Goal: Task Accomplishment & Management: Complete application form

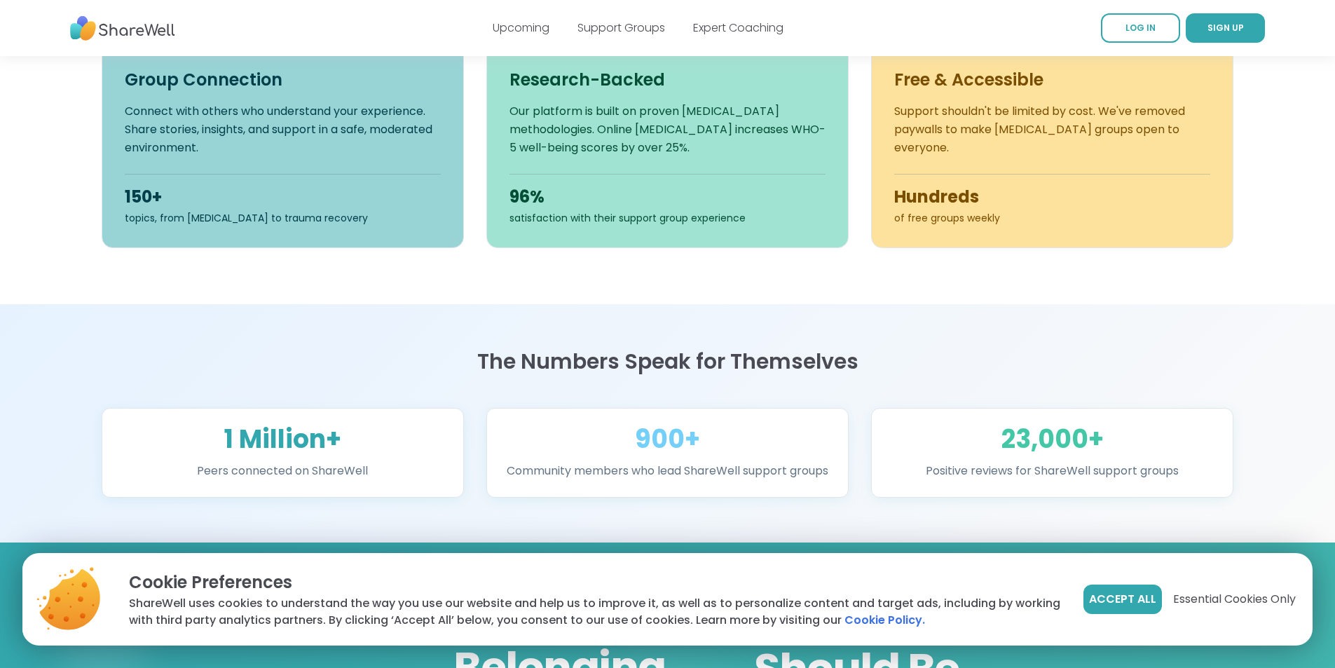
scroll to position [561, 0]
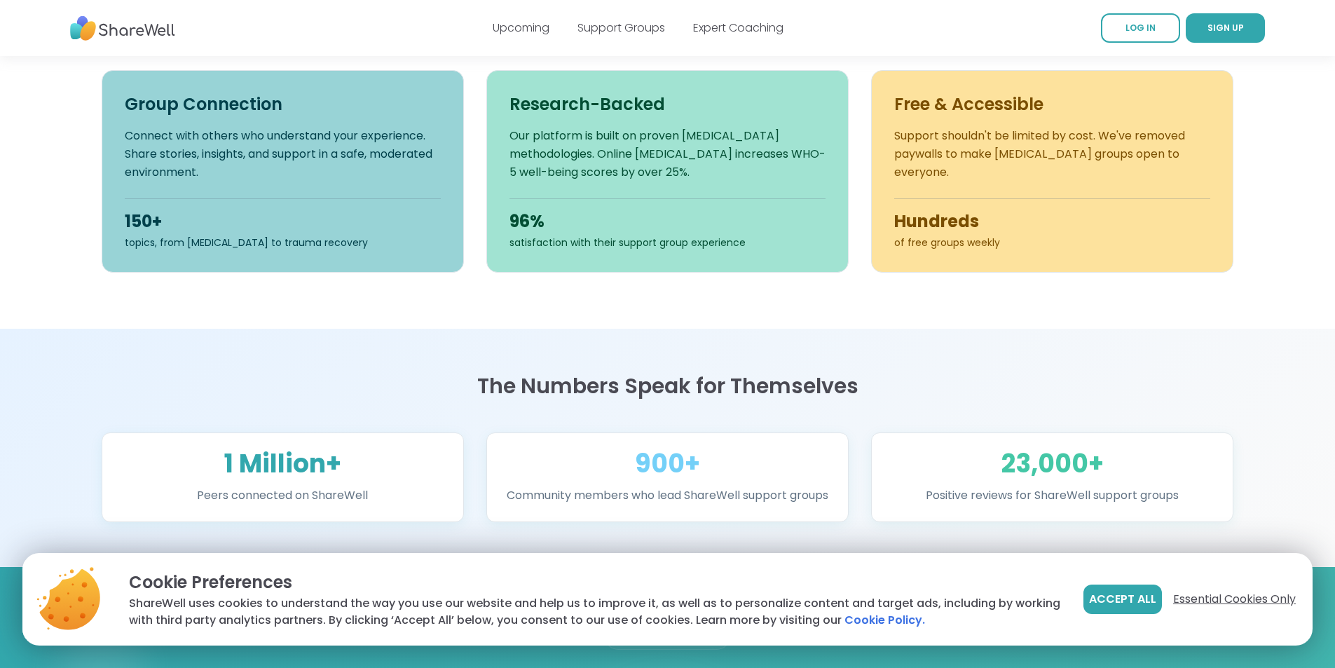
click at [1196, 591] on span "Essential Cookies Only" at bounding box center [1234, 599] width 123 height 17
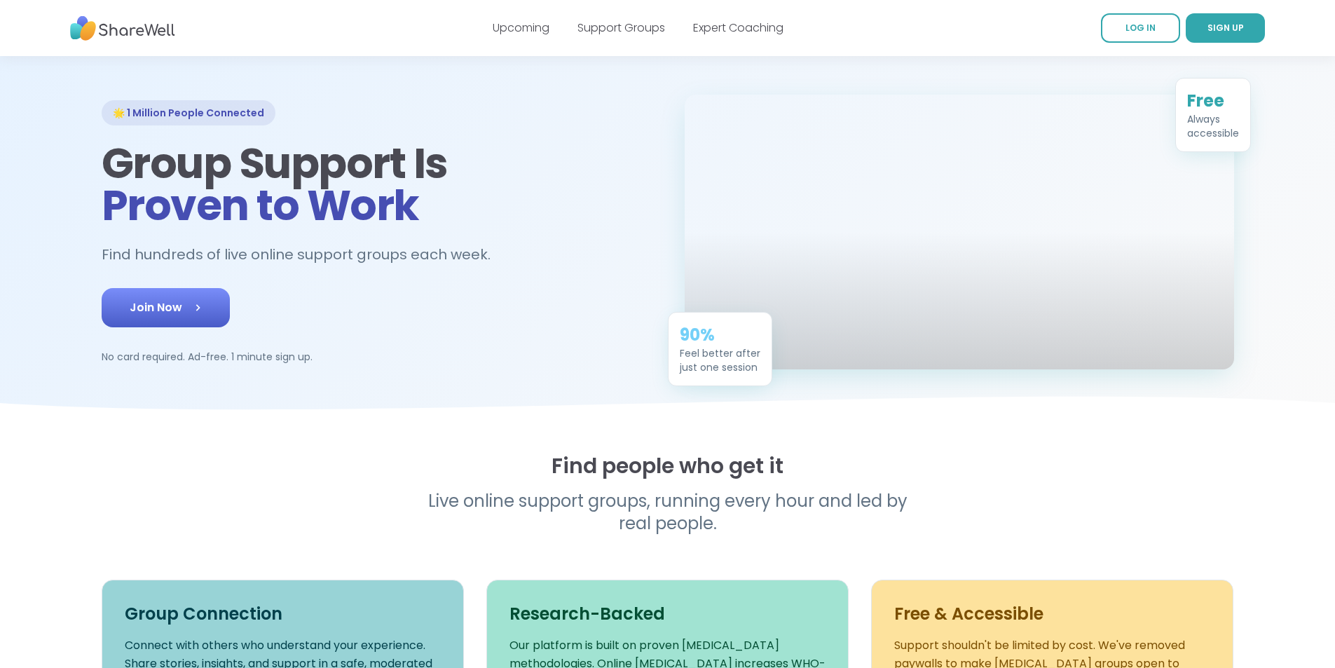
scroll to position [0, 0]
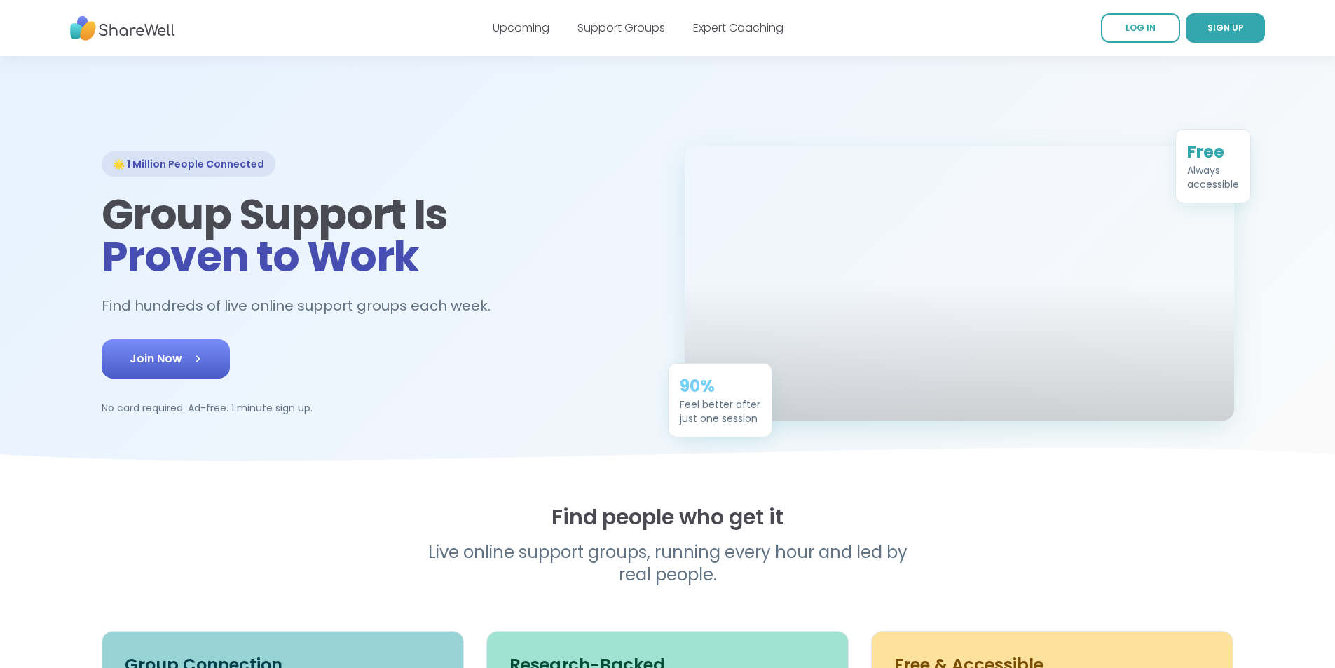
click at [130, 367] on span "Join Now" at bounding box center [166, 358] width 72 height 17
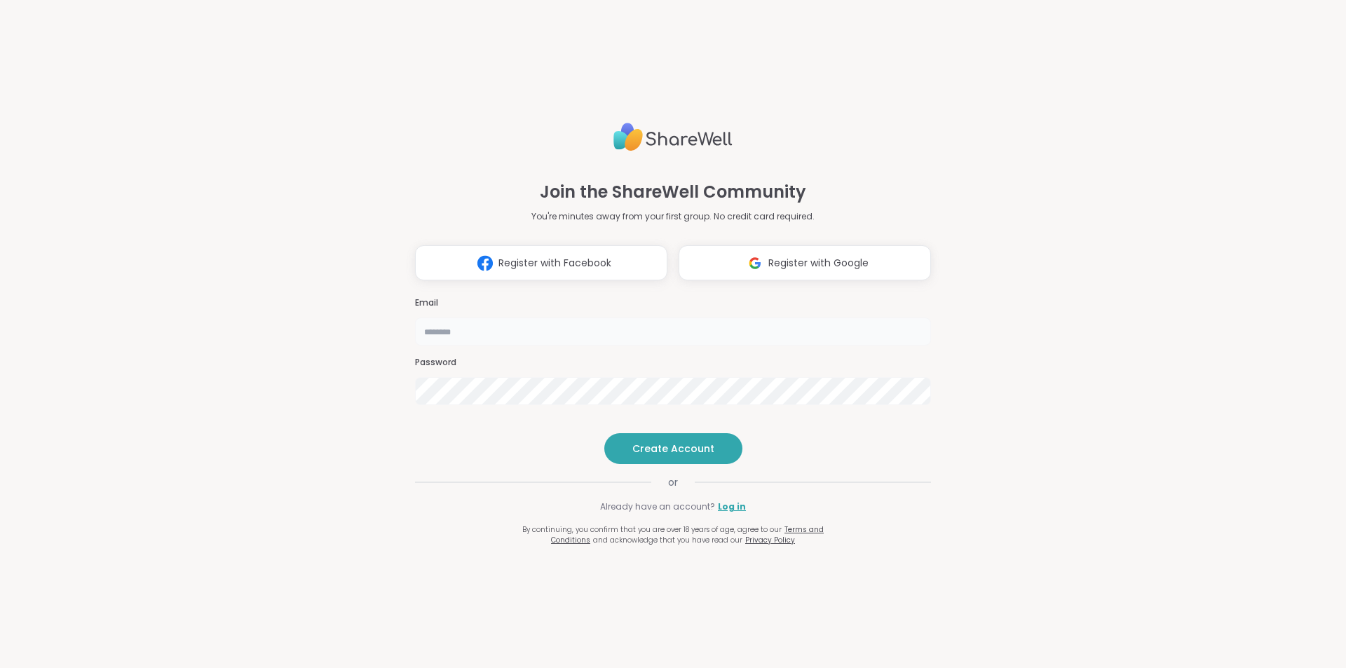
click at [574, 317] on input "email" at bounding box center [673, 331] width 516 height 28
type input "**********"
click at [646, 456] on span "Create Account" at bounding box center [673, 449] width 82 height 14
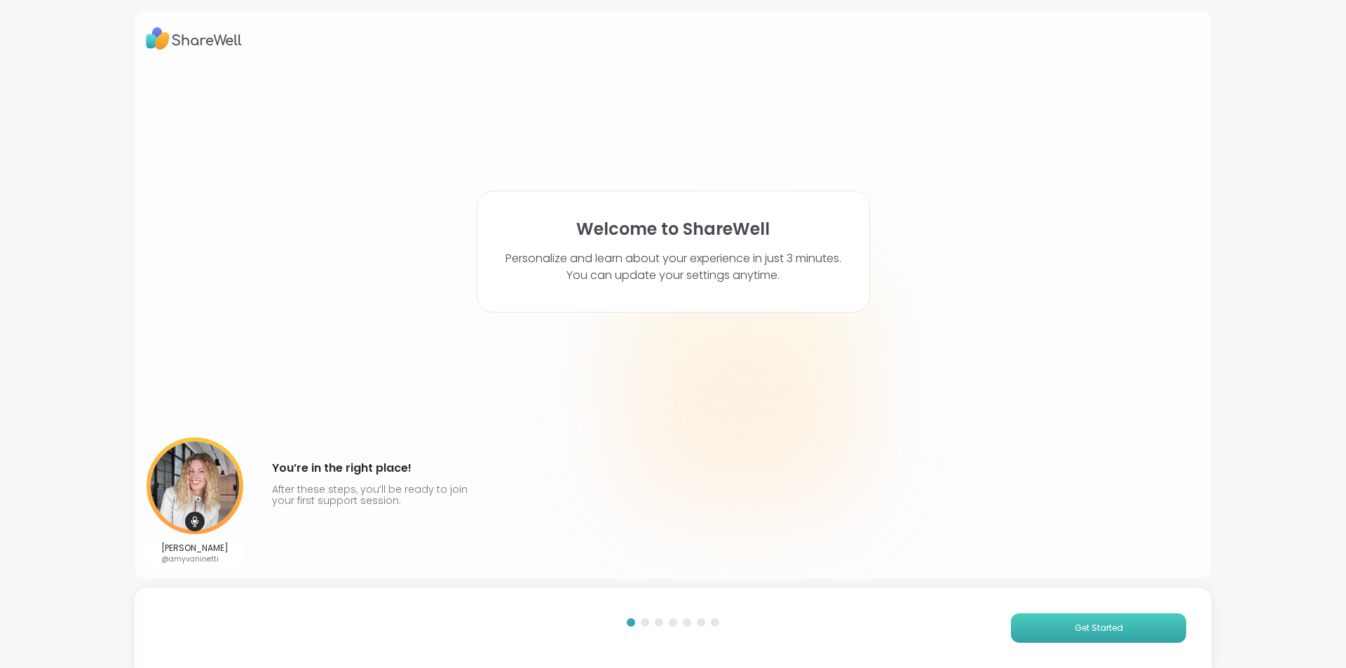
click at [1094, 624] on span "Get Started" at bounding box center [1098, 628] width 48 height 13
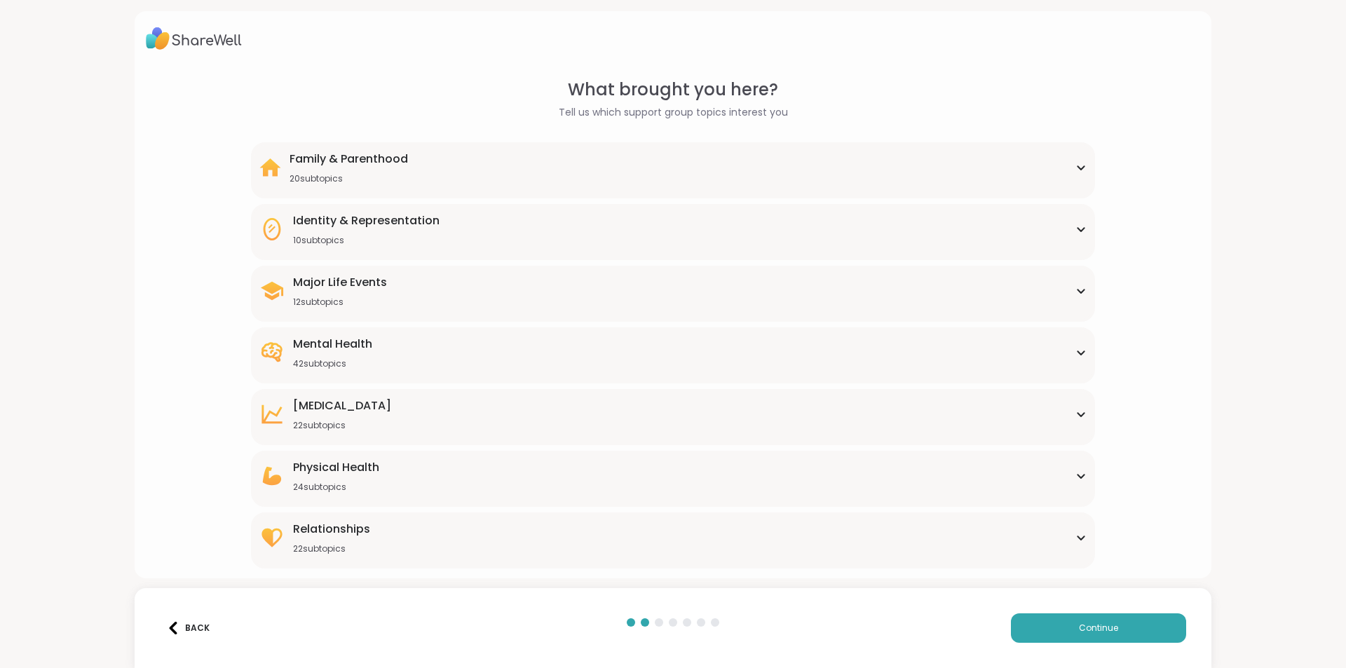
click at [1075, 167] on icon at bounding box center [1080, 167] width 11 height 7
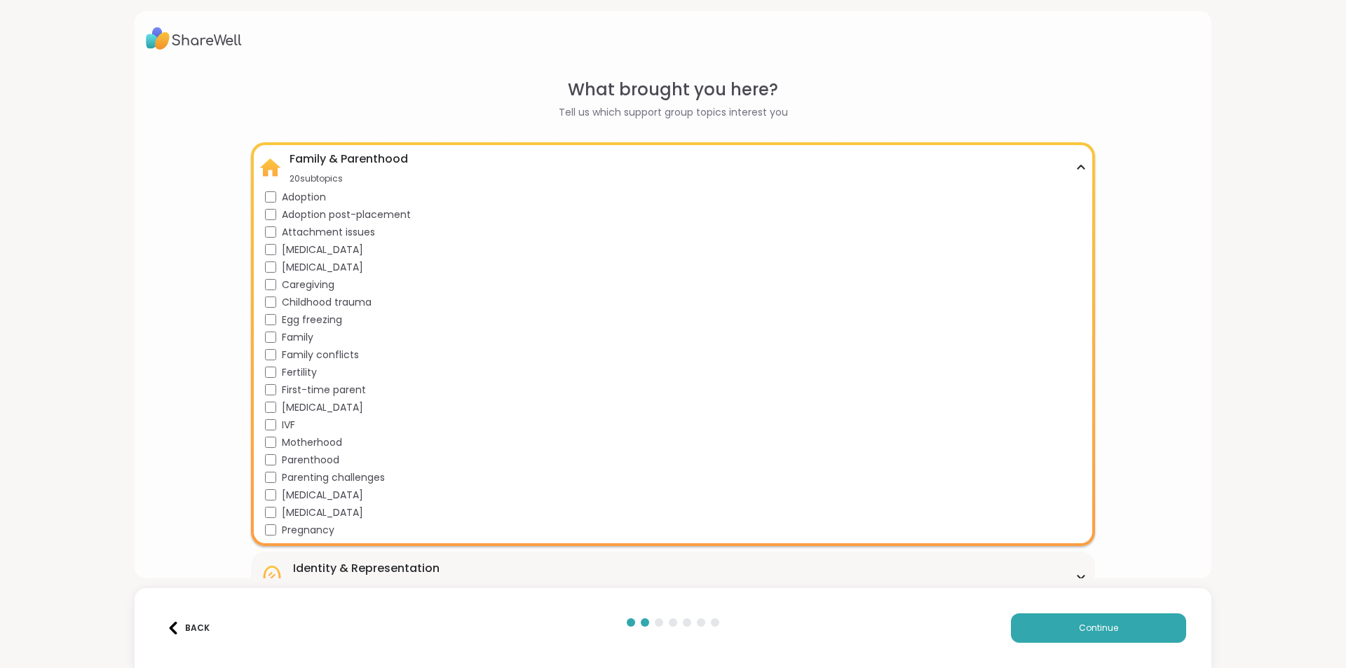
click at [191, 251] on div "What brought you here? Tell us which support group topics interest you Family &…" at bounding box center [673, 496] width 1054 height 839
click at [1126, 178] on div "What brought you here? Tell us which support group topics interest you Family &…" at bounding box center [673, 496] width 1054 height 839
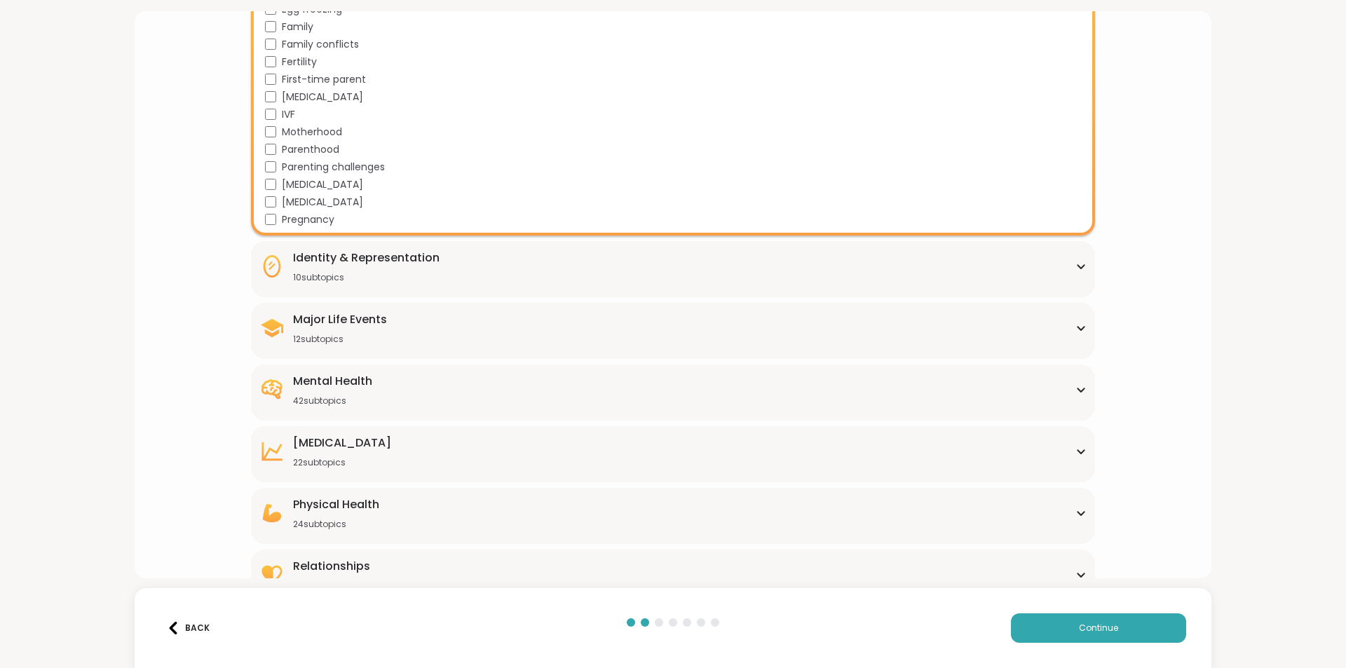
scroll to position [338, 0]
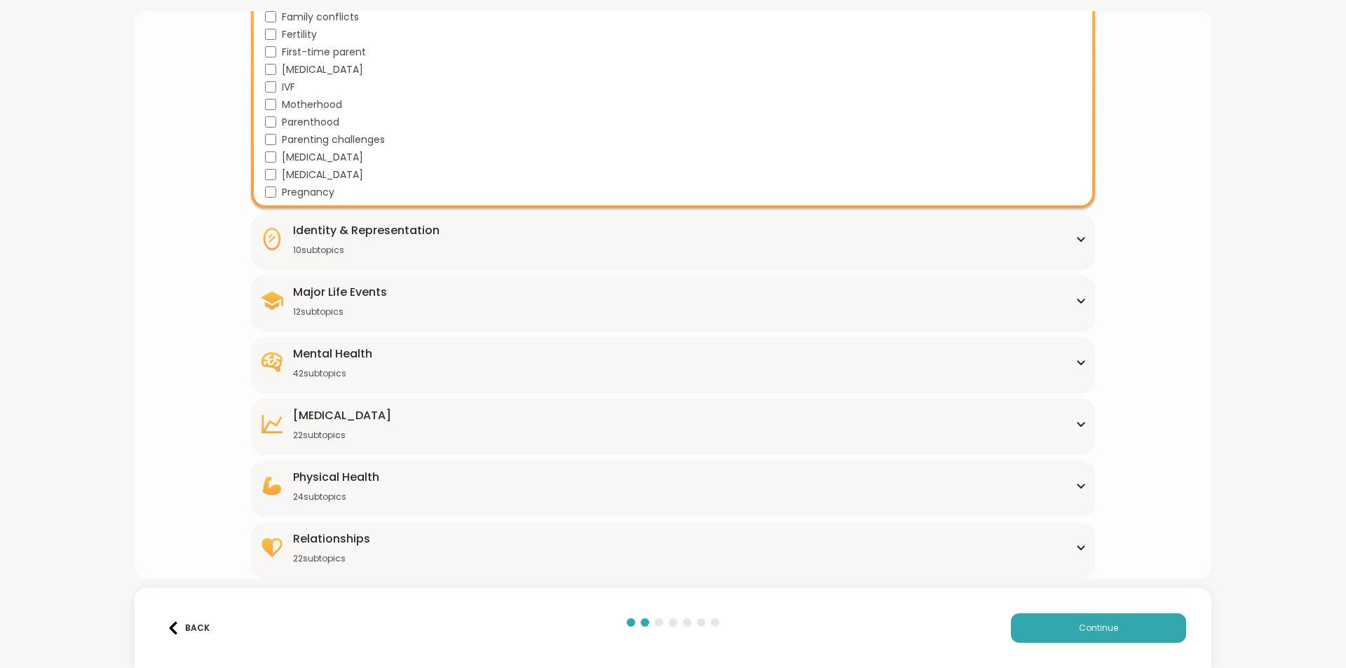
click at [1075, 545] on icon at bounding box center [1080, 547] width 11 height 7
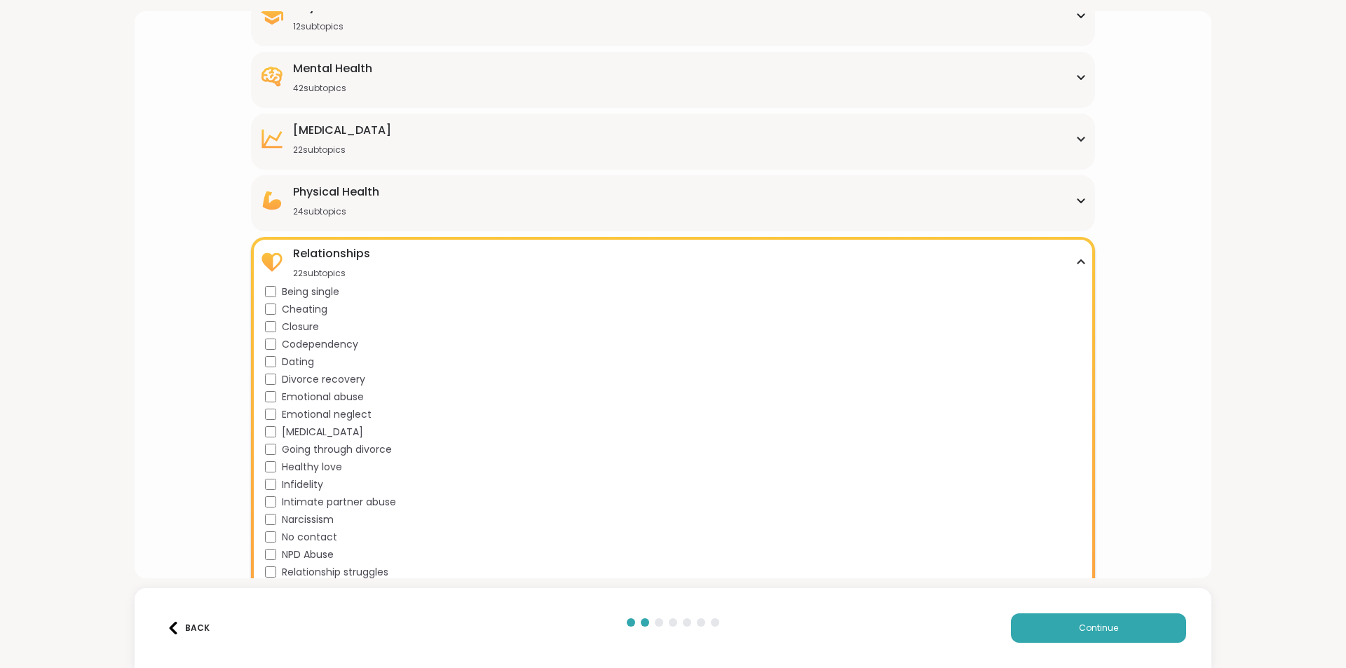
scroll to position [720, 0]
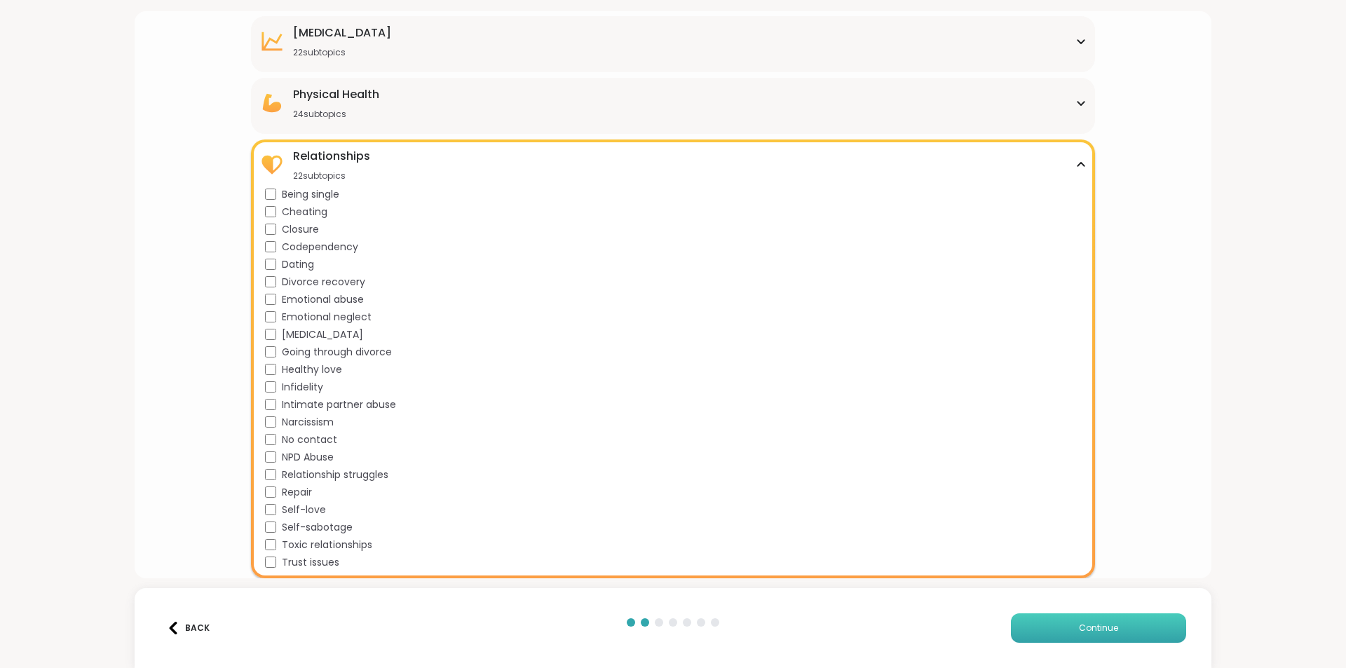
click at [1041, 625] on button "Continue" at bounding box center [1098, 627] width 175 height 29
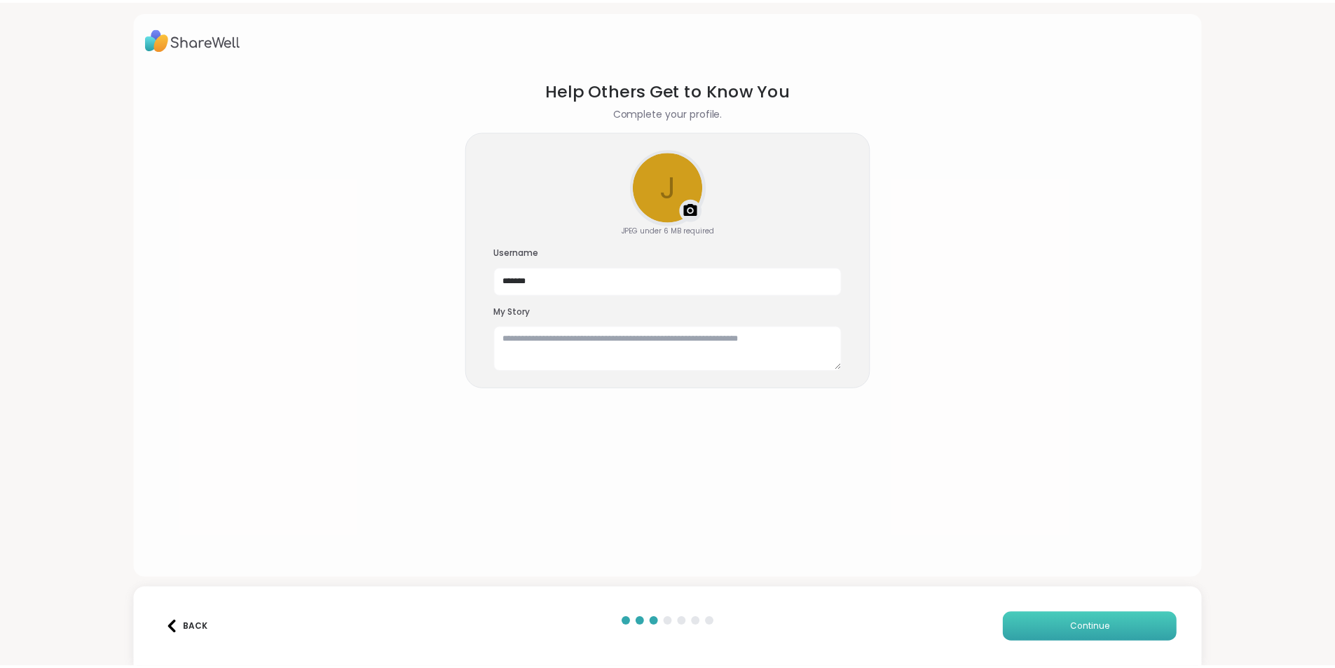
scroll to position [0, 0]
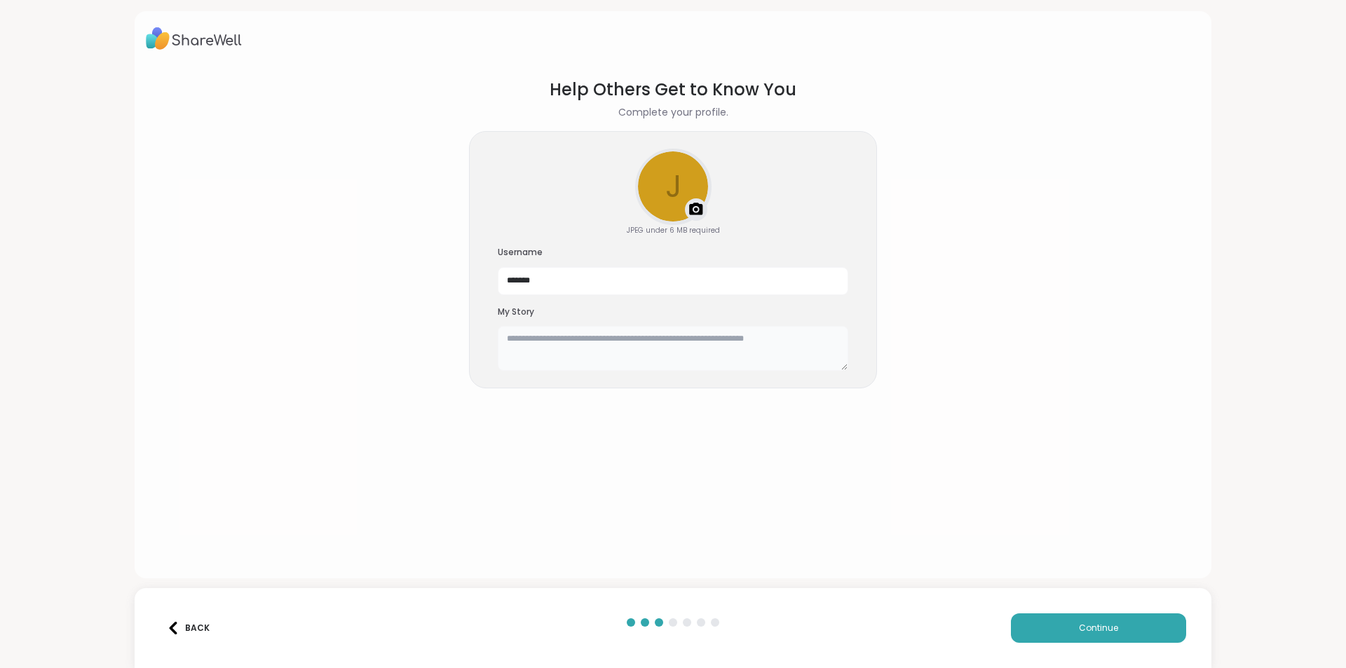
click at [535, 348] on textarea at bounding box center [673, 348] width 350 height 45
type textarea "**********"
click at [1079, 627] on span "Continue" at bounding box center [1098, 628] width 39 height 13
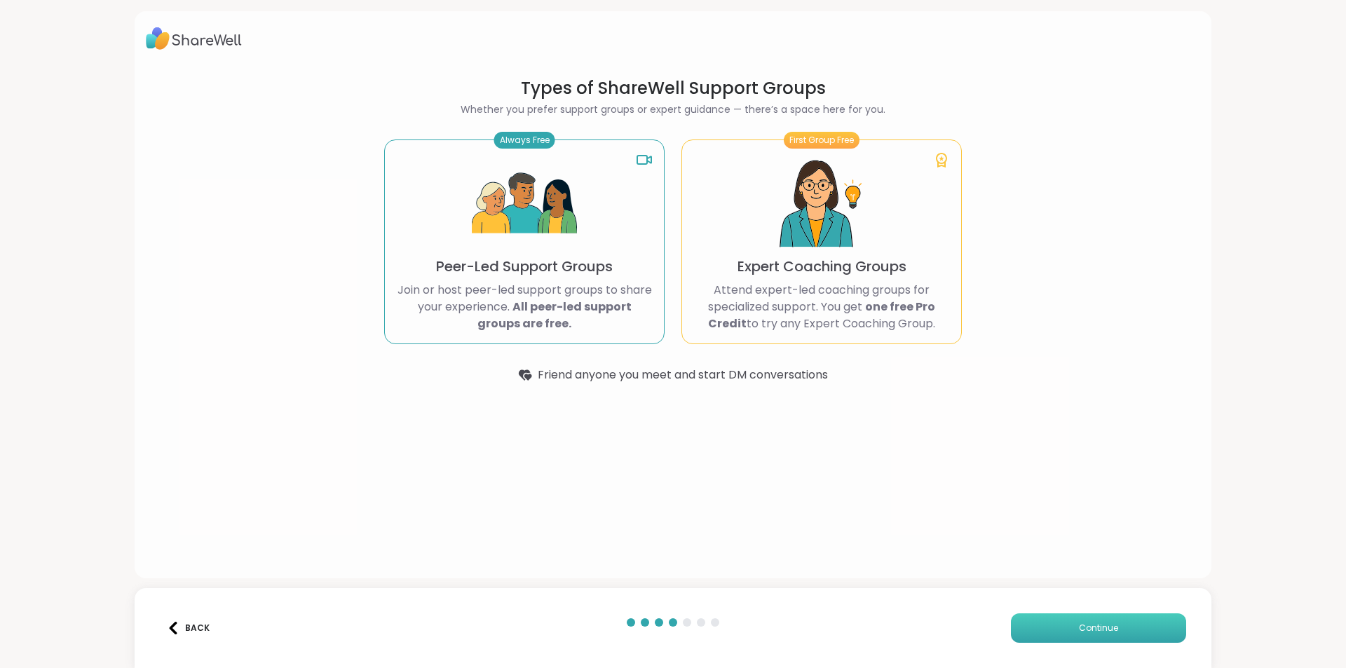
click at [1079, 630] on span "Continue" at bounding box center [1098, 628] width 39 height 13
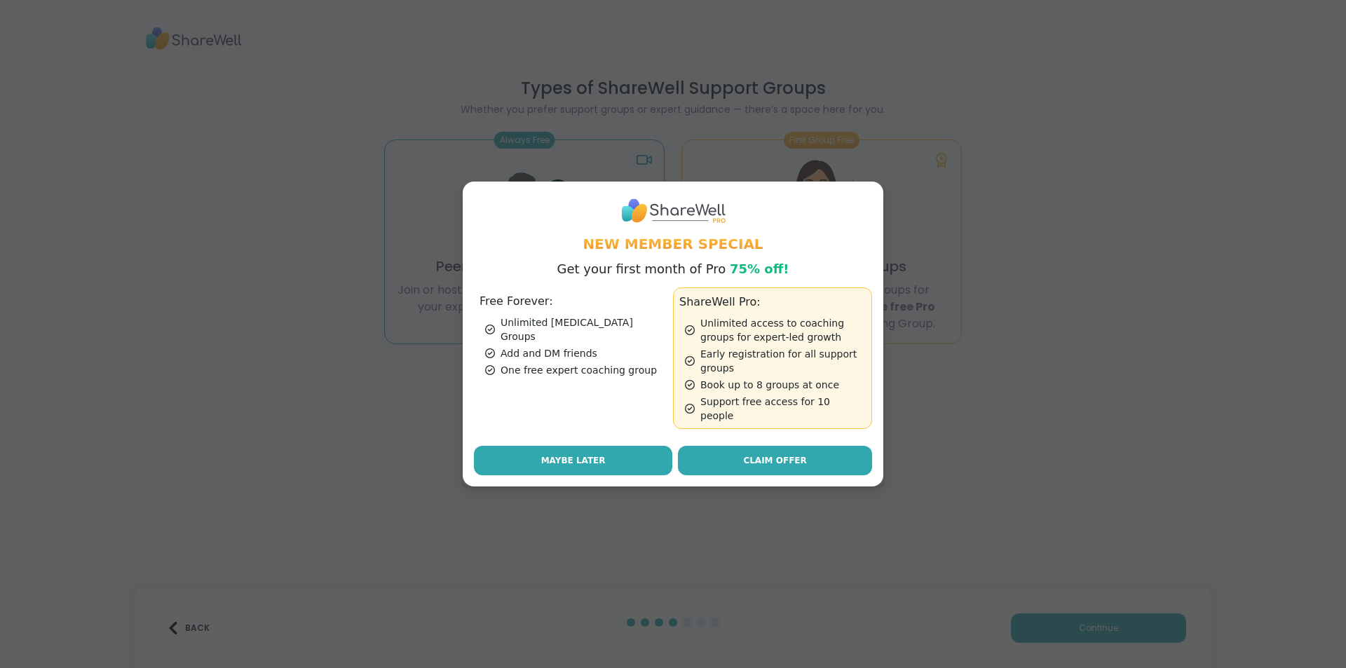
click at [577, 456] on span "Maybe Later" at bounding box center [573, 460] width 64 height 13
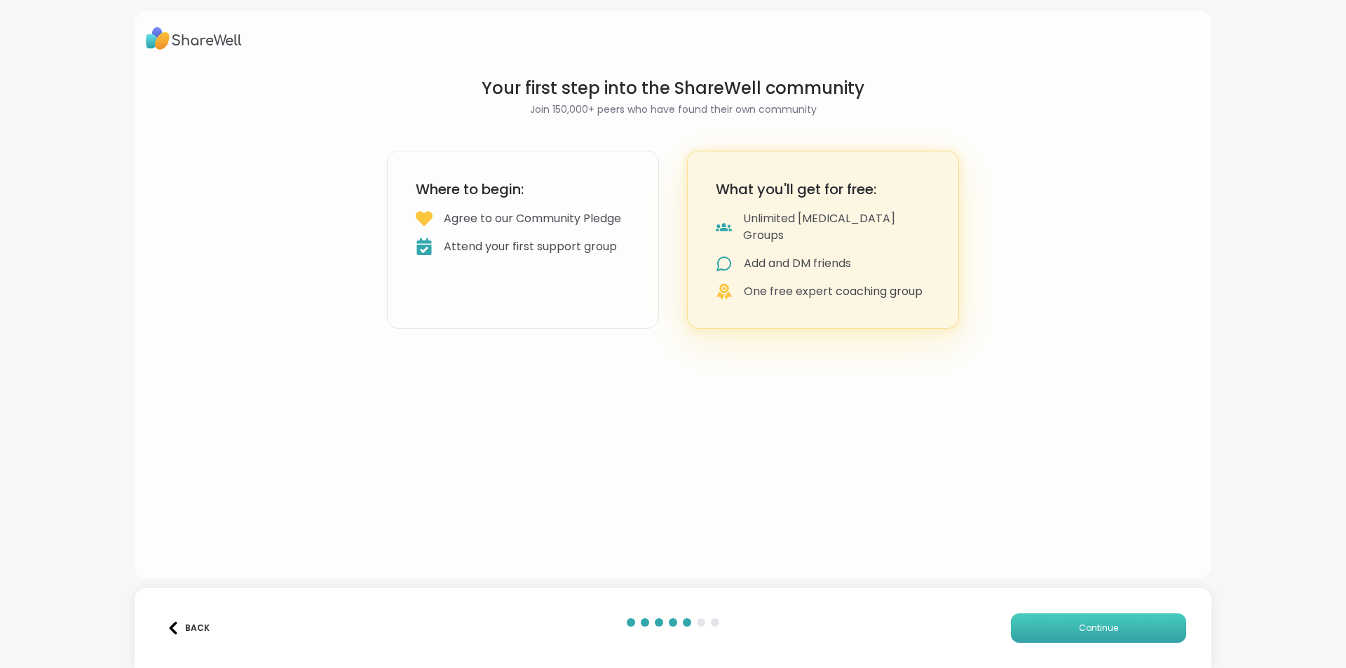
click at [1063, 620] on button "Continue" at bounding box center [1098, 627] width 175 height 29
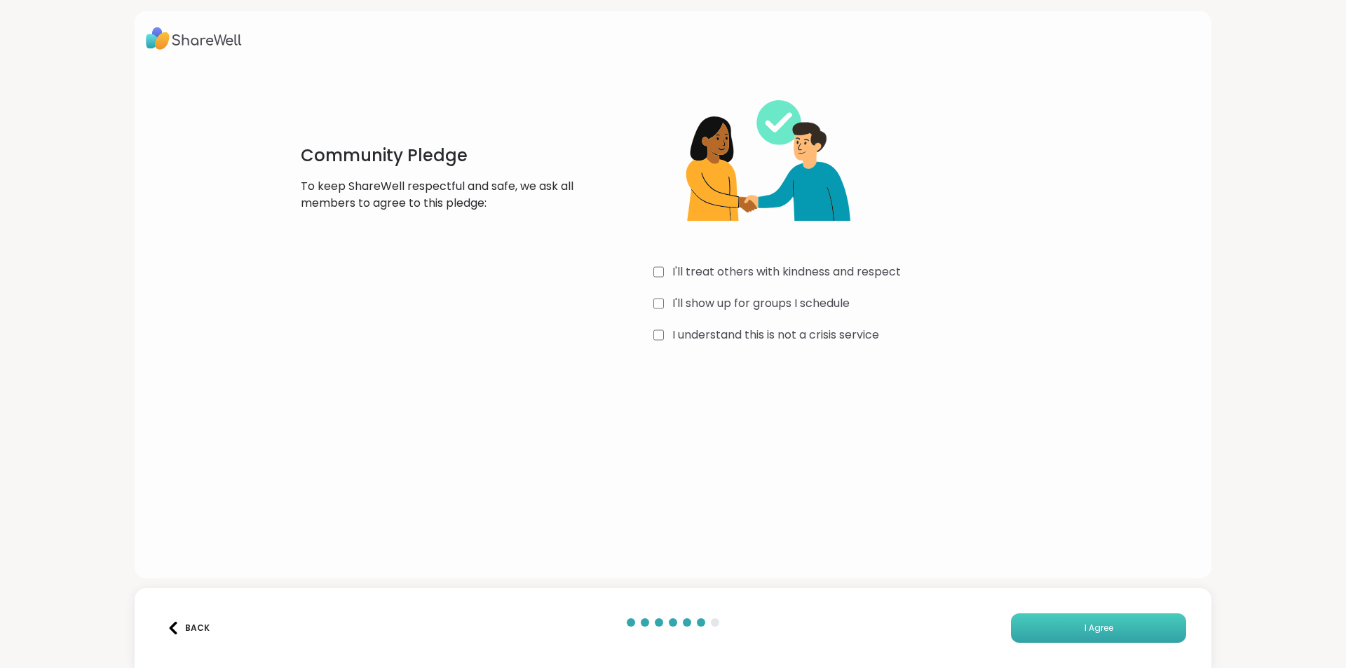
click at [1086, 621] on button "I Agree" at bounding box center [1098, 627] width 175 height 29
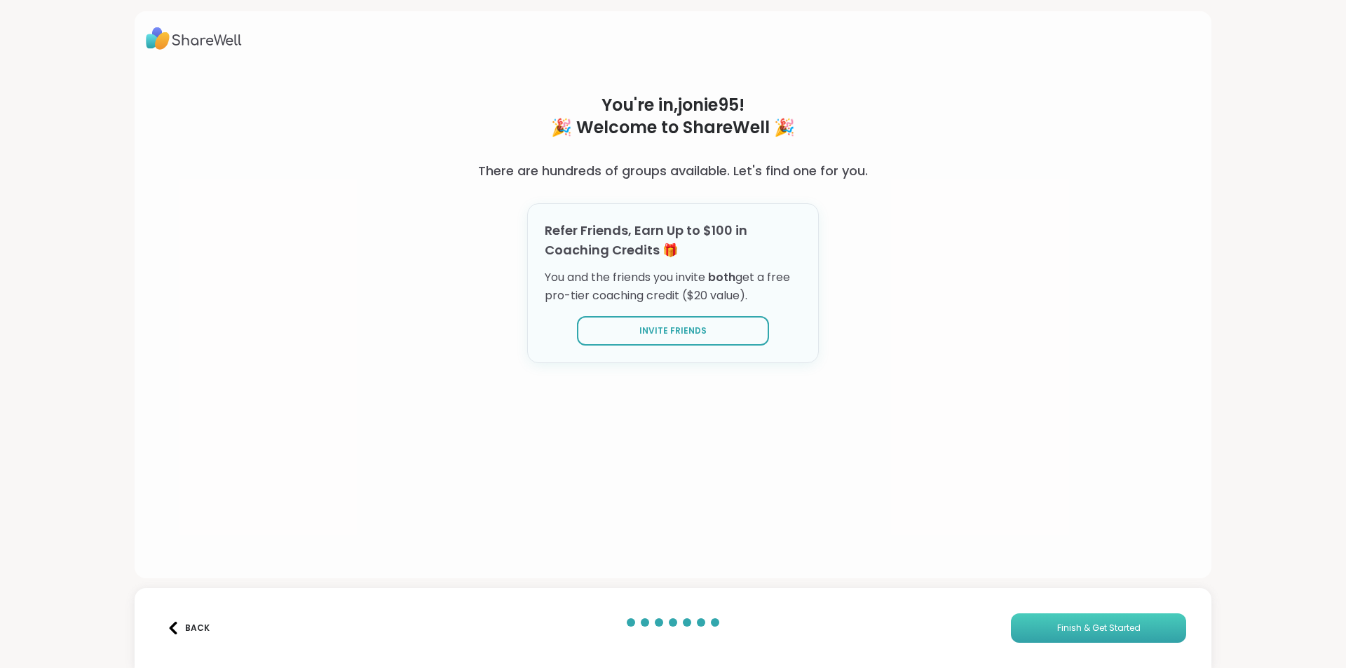
click at [1070, 625] on span "Finish & Get Started" at bounding box center [1098, 628] width 83 height 13
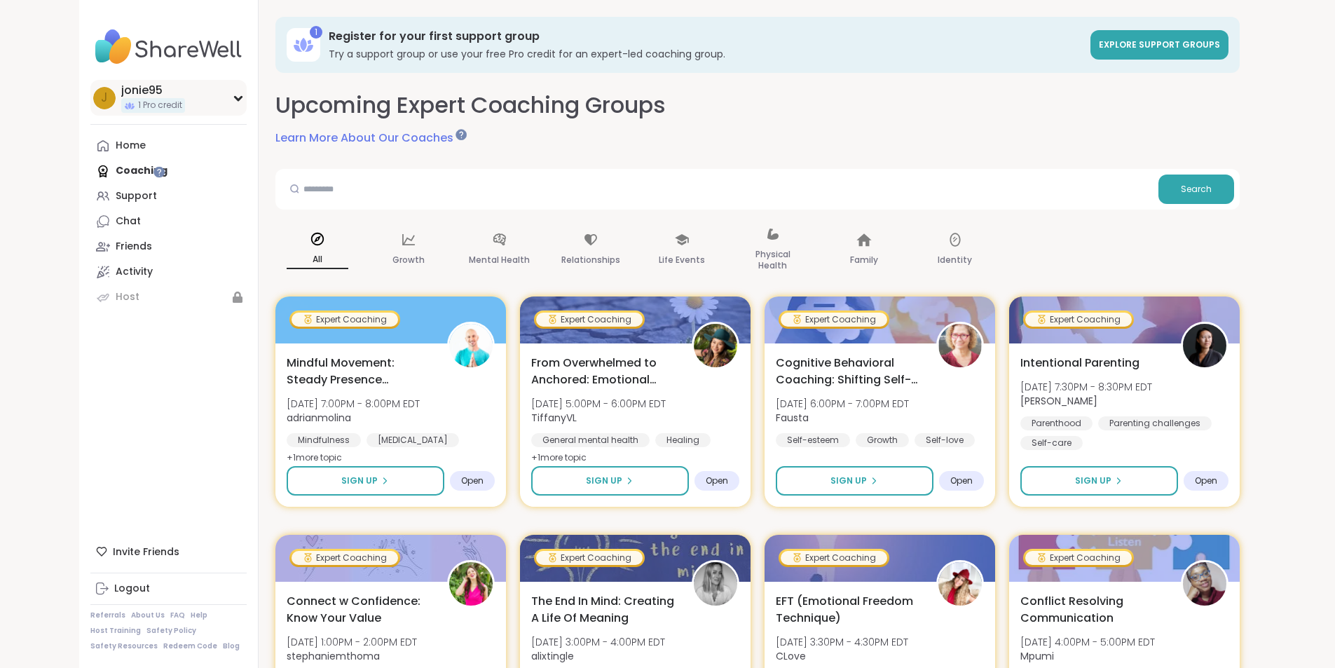
click at [235, 98] on icon at bounding box center [238, 99] width 6 height 4
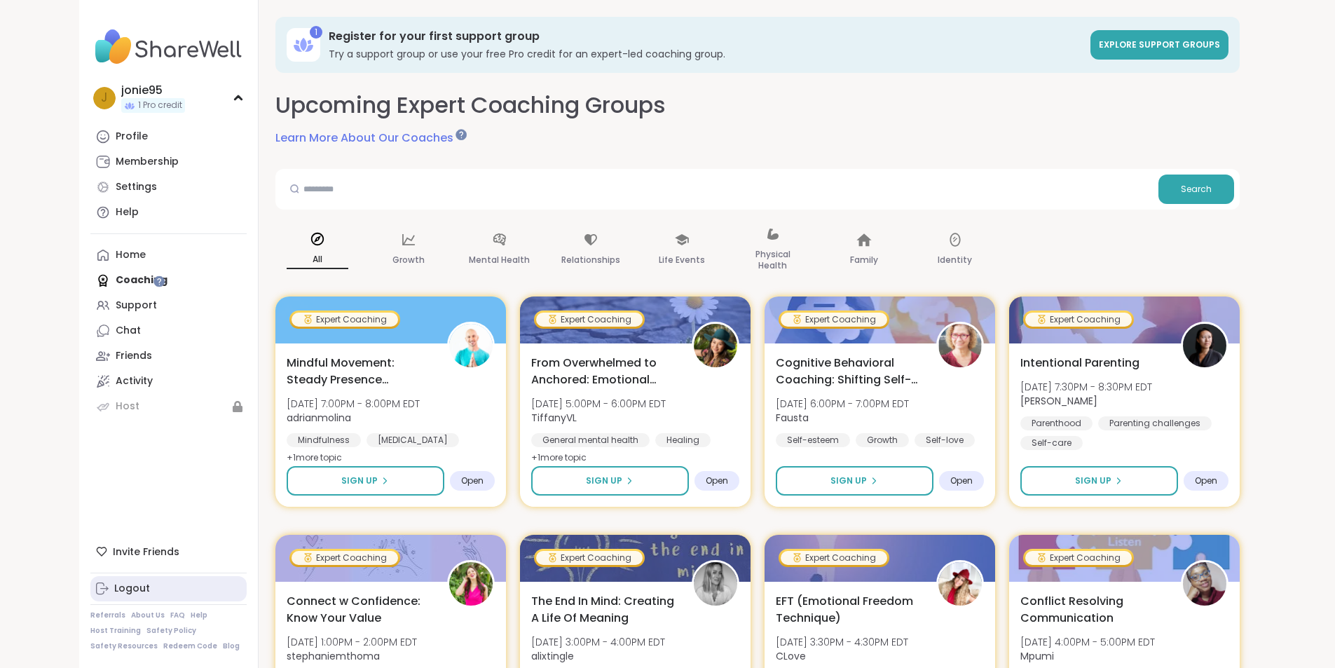
click at [114, 585] on div "Logout" at bounding box center [132, 589] width 36 height 14
